Goal: Task Accomplishment & Management: Manage account settings

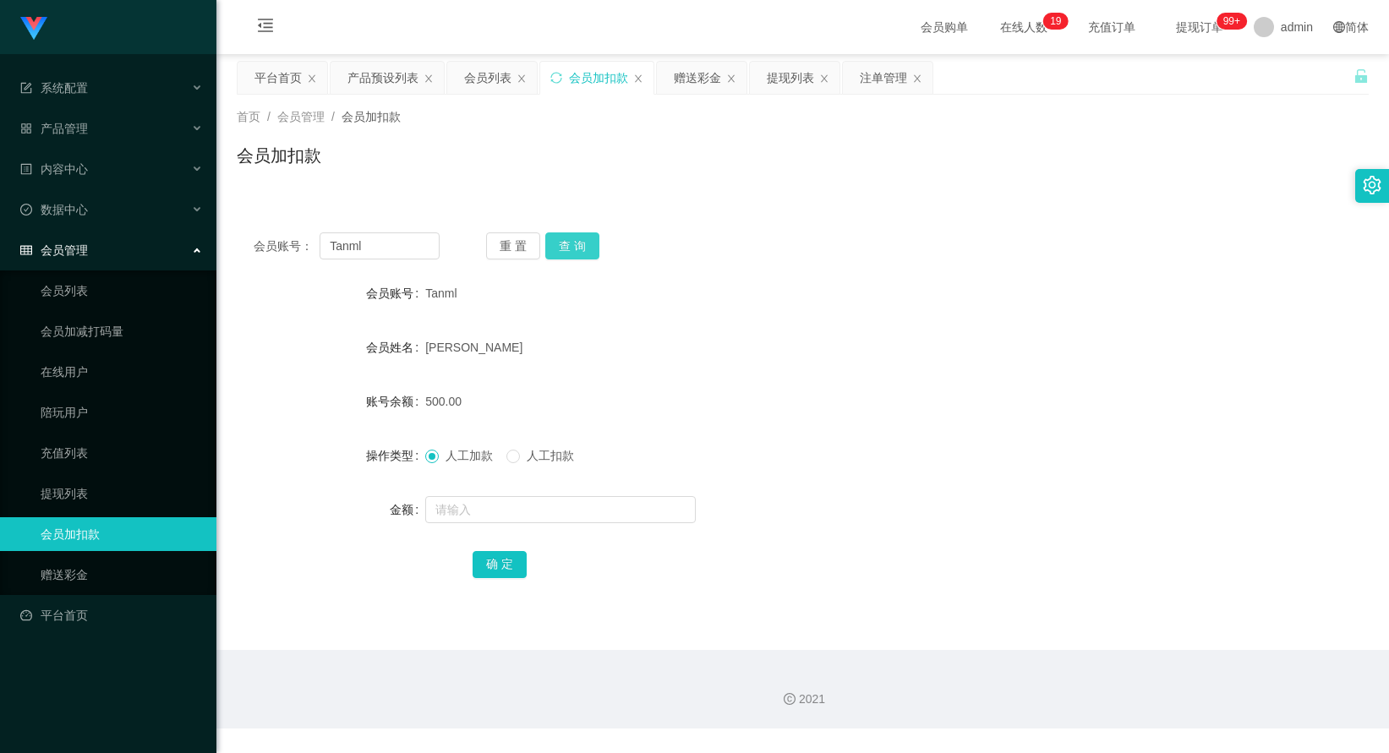
click at [567, 248] on button "查 询" at bounding box center [572, 245] width 54 height 27
click at [558, 254] on button "查 询" at bounding box center [572, 245] width 54 height 27
drag, startPoint x: 404, startPoint y: 247, endPoint x: 250, endPoint y: 241, distance: 153.9
click at [250, 241] on div "会员账号： Tanml 重 置 查 询" at bounding box center [803, 245] width 1132 height 27
drag, startPoint x: 661, startPoint y: 311, endPoint x: 681, endPoint y: 303, distance: 22.0
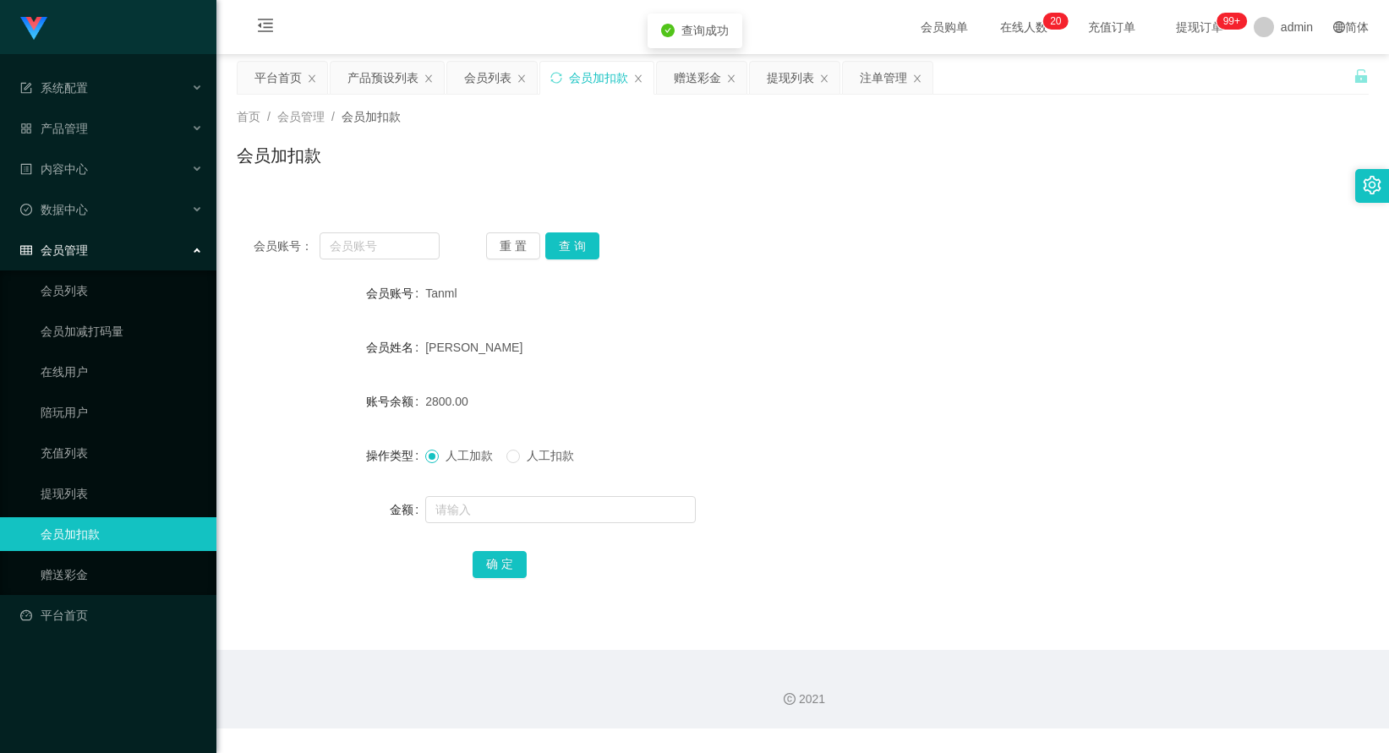
click at [662, 310] on form "会员账号 Tanml 会员姓名 [PERSON_NAME] 账号余额 2800.00 操作类型 人工加款 人工扣款 金额 确 定" at bounding box center [803, 428] width 1132 height 304
click at [505, 77] on div "会员列表" at bounding box center [487, 78] width 47 height 32
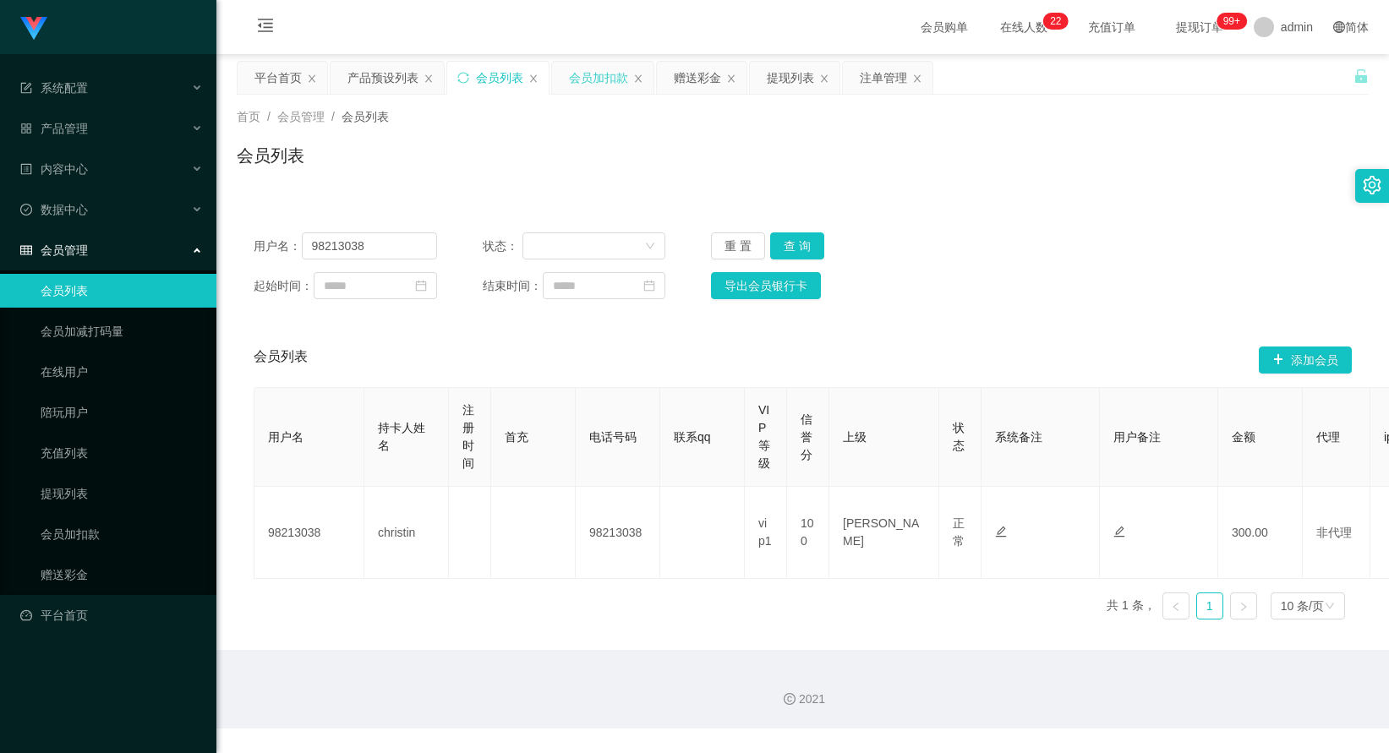
click at [598, 85] on div "会员加扣款" at bounding box center [598, 78] width 59 height 32
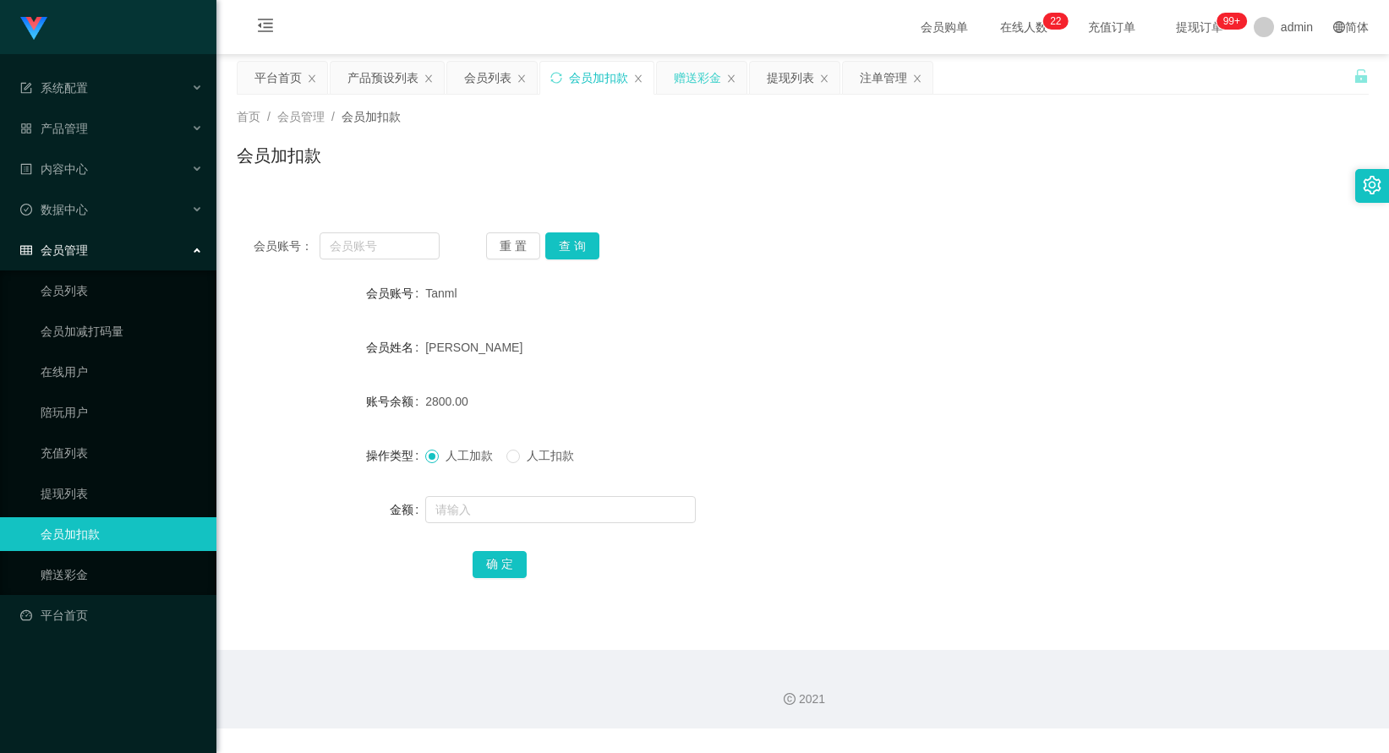
click at [685, 87] on div "赠送彩金" at bounding box center [697, 78] width 47 height 32
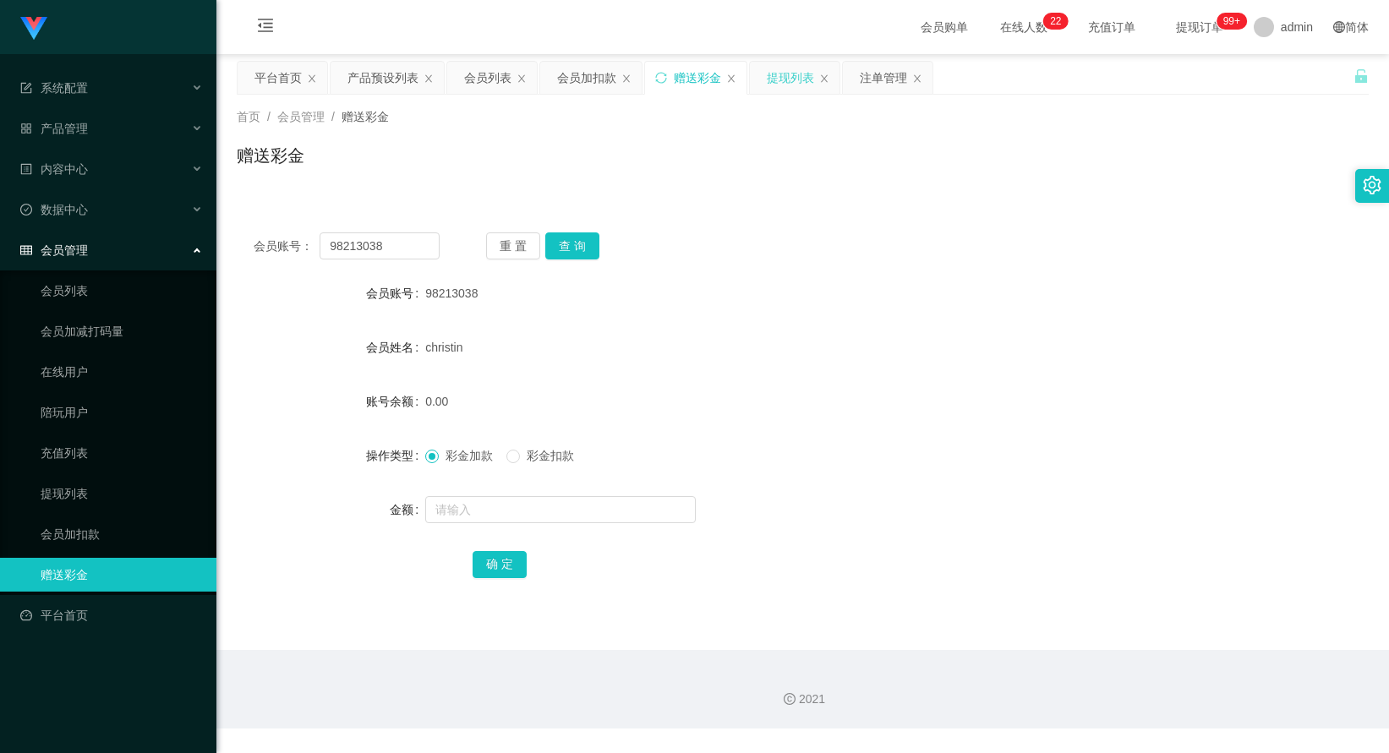
click at [772, 85] on div "提现列表" at bounding box center [790, 78] width 47 height 32
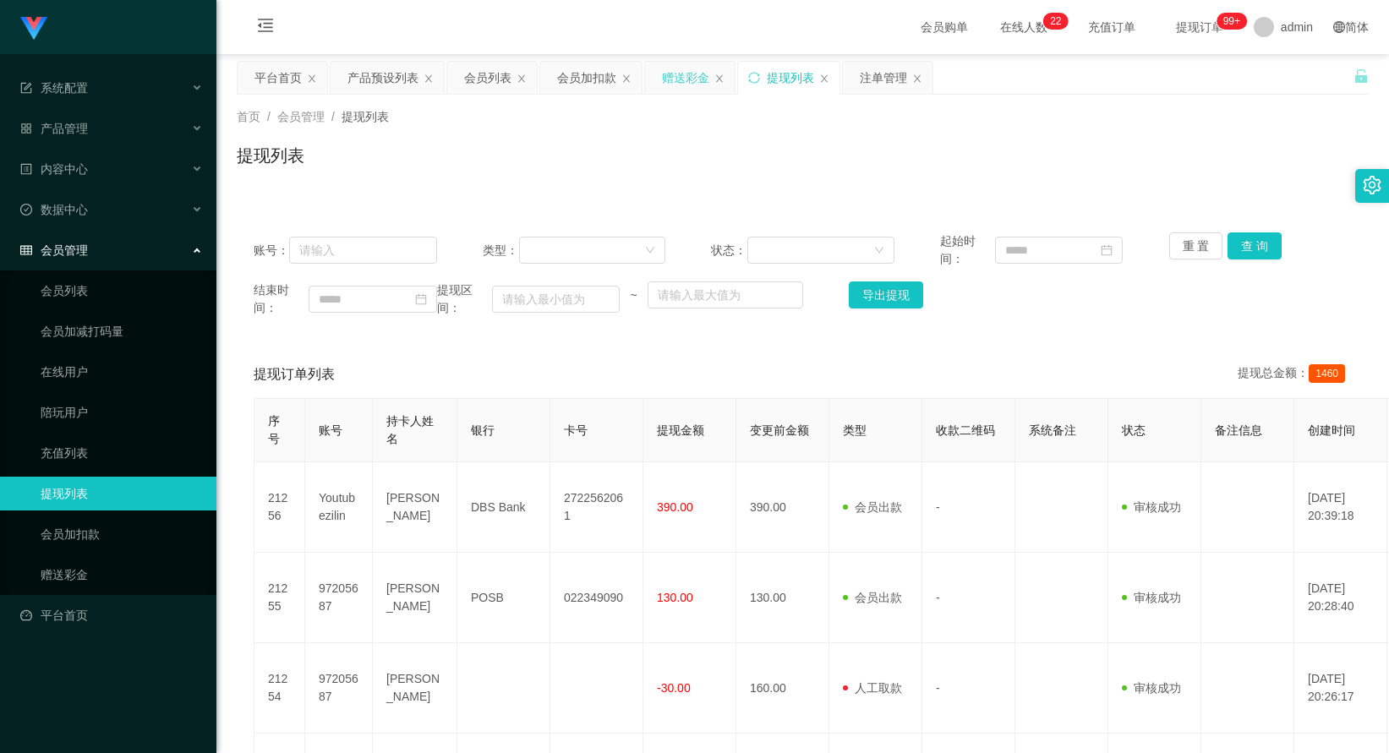
click at [682, 89] on div "赠送彩金" at bounding box center [685, 78] width 47 height 32
